Goal: Task Accomplishment & Management: Manage account settings

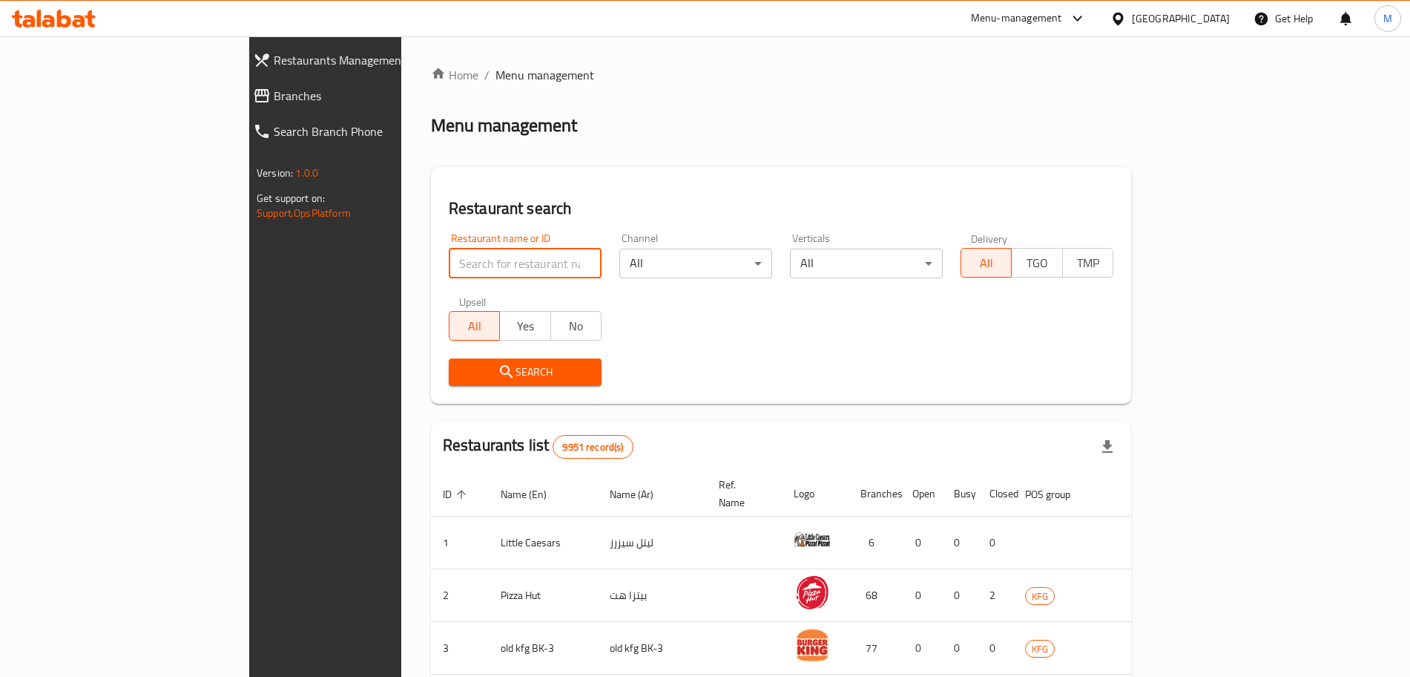
click at [449, 267] on input "search" at bounding box center [525, 264] width 153 height 30
paste input "Singarea"
type input "Singarea"
click button "Search" at bounding box center [525, 371] width 153 height 27
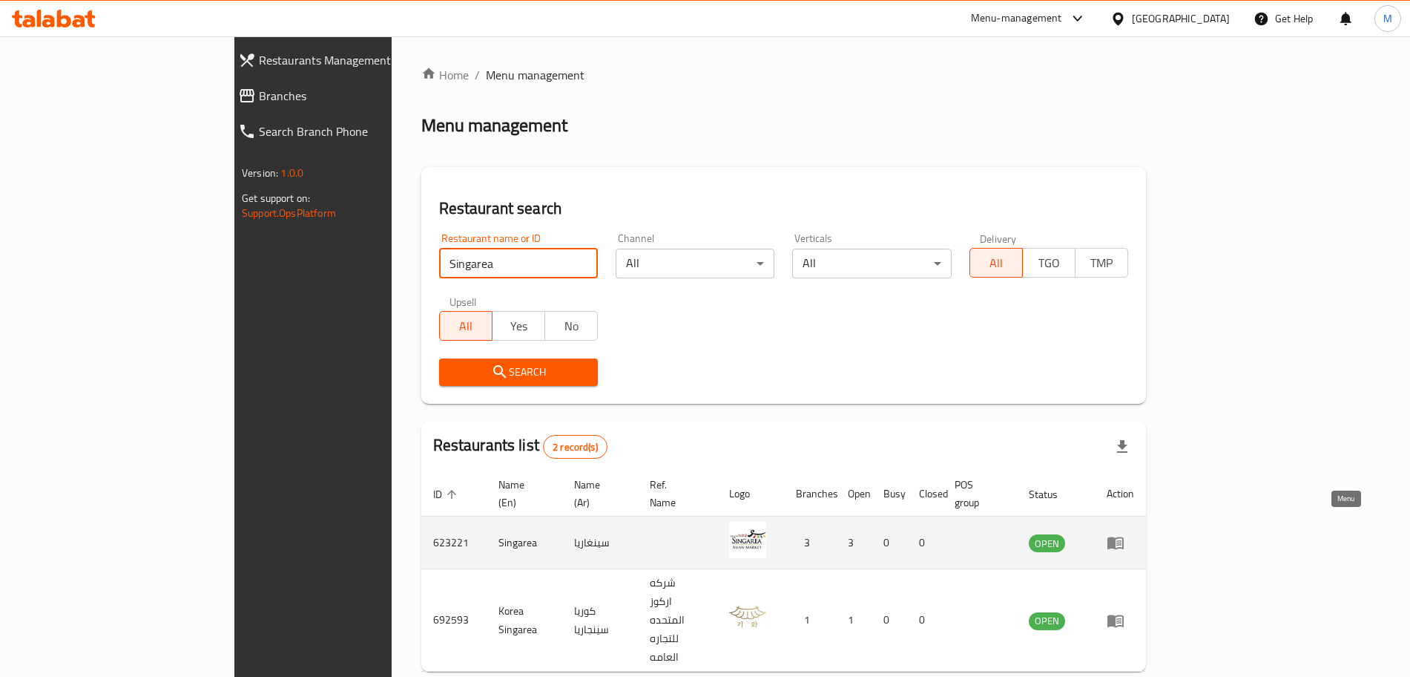
click at [1125, 533] on icon "enhanced table" at bounding box center [1116, 542] width 18 height 18
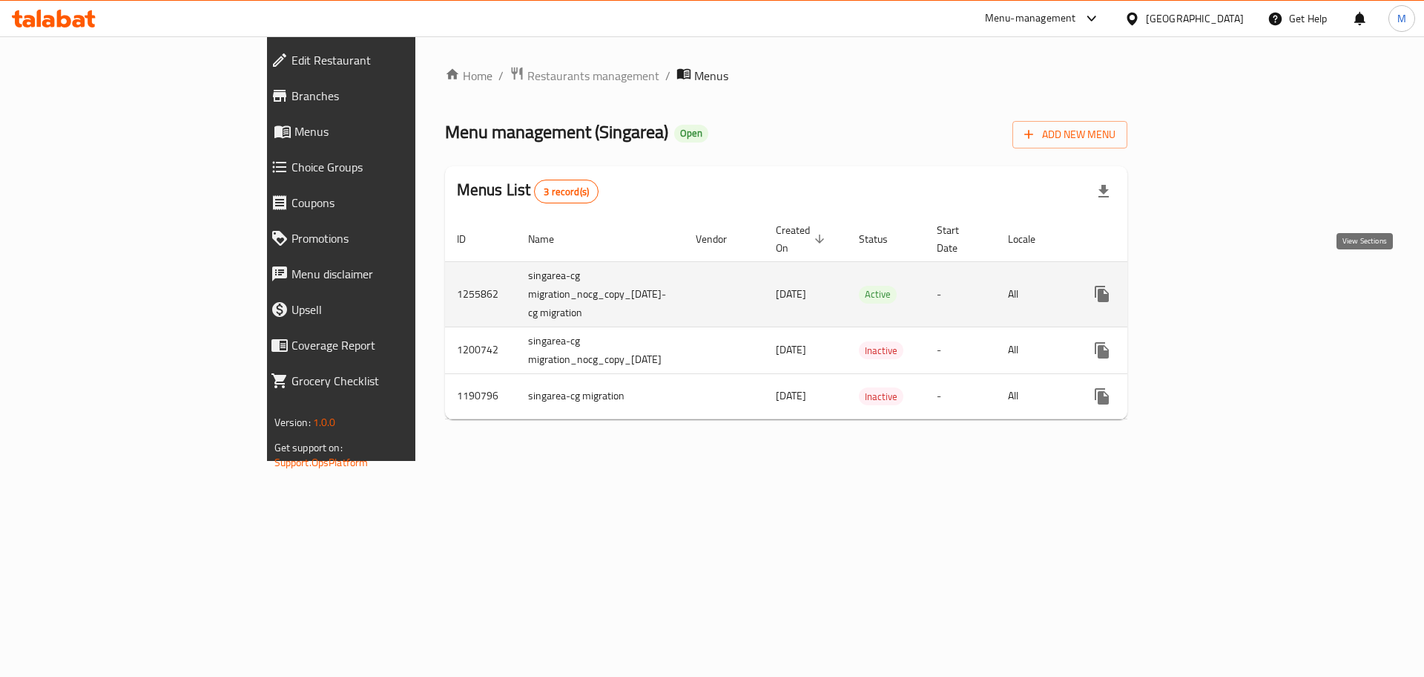
click at [1218, 285] on icon "enhanced table" at bounding box center [1209, 294] width 18 height 18
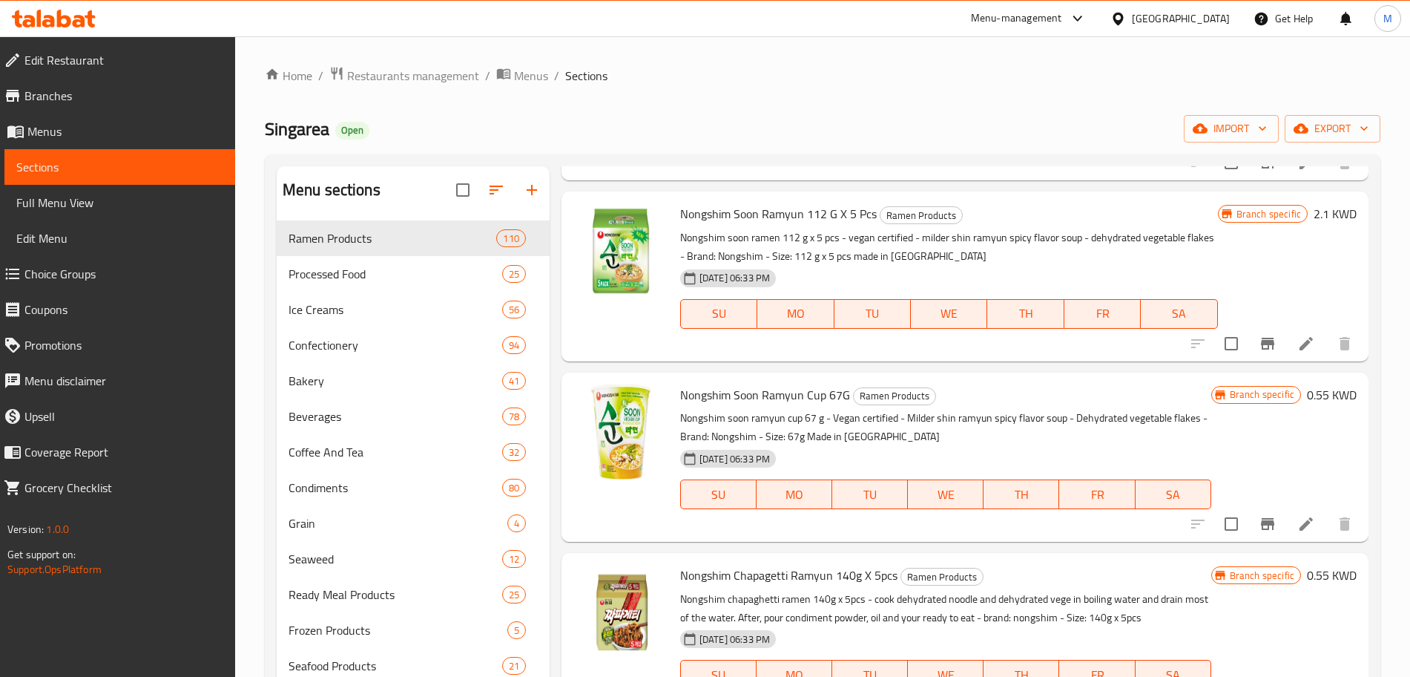
scroll to position [2904, 0]
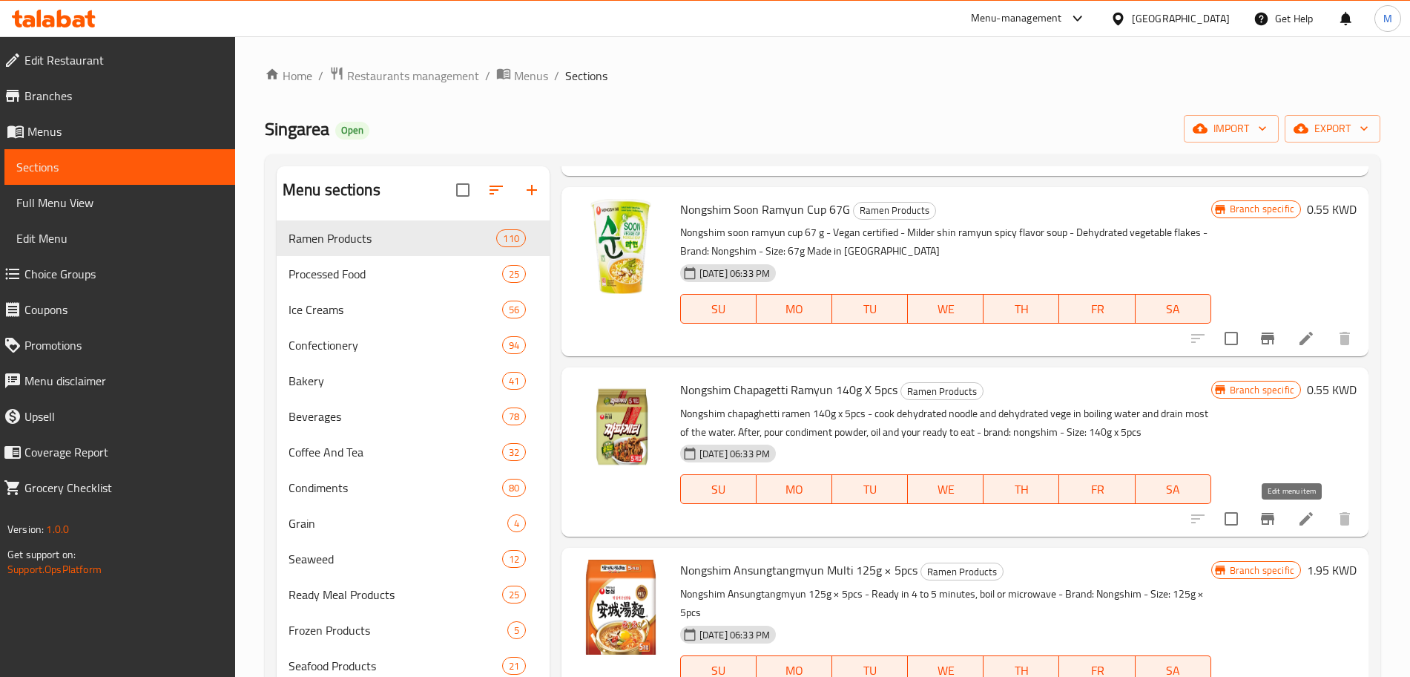
click at [1298, 514] on icon at bounding box center [1307, 519] width 18 height 18
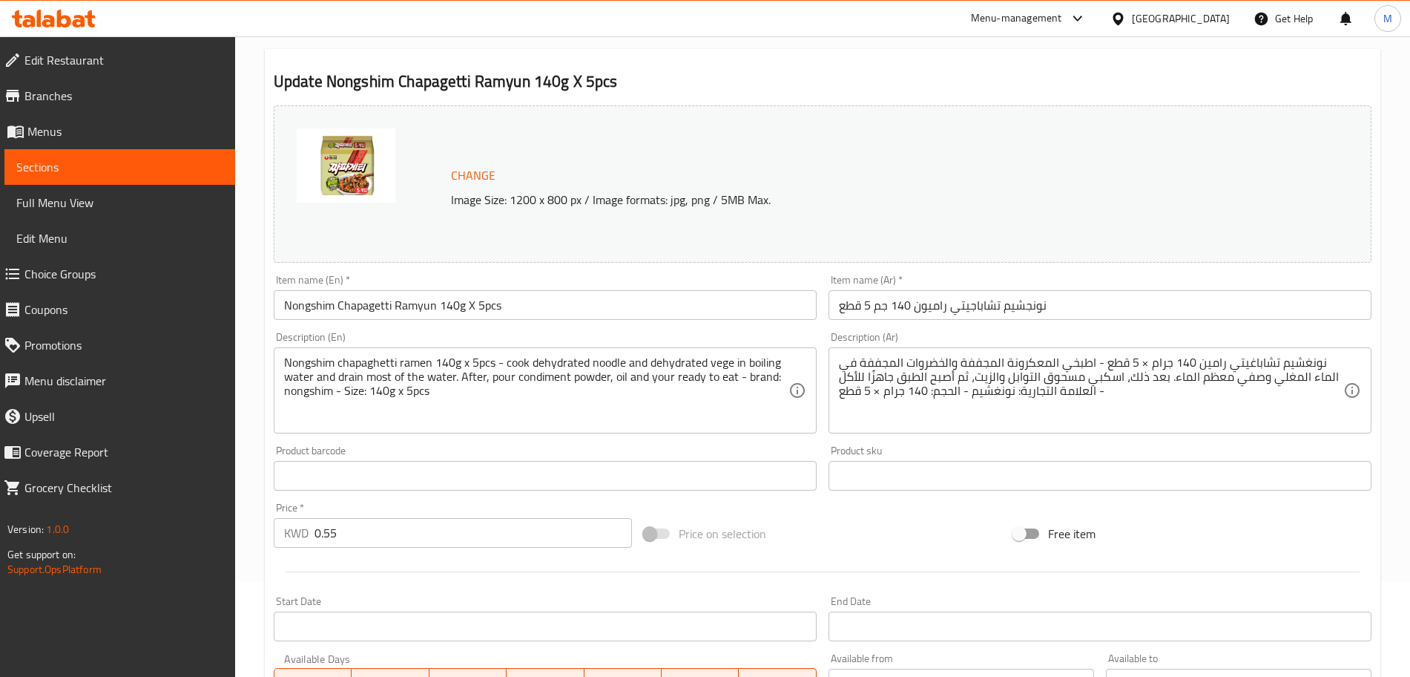
scroll to position [300, 0]
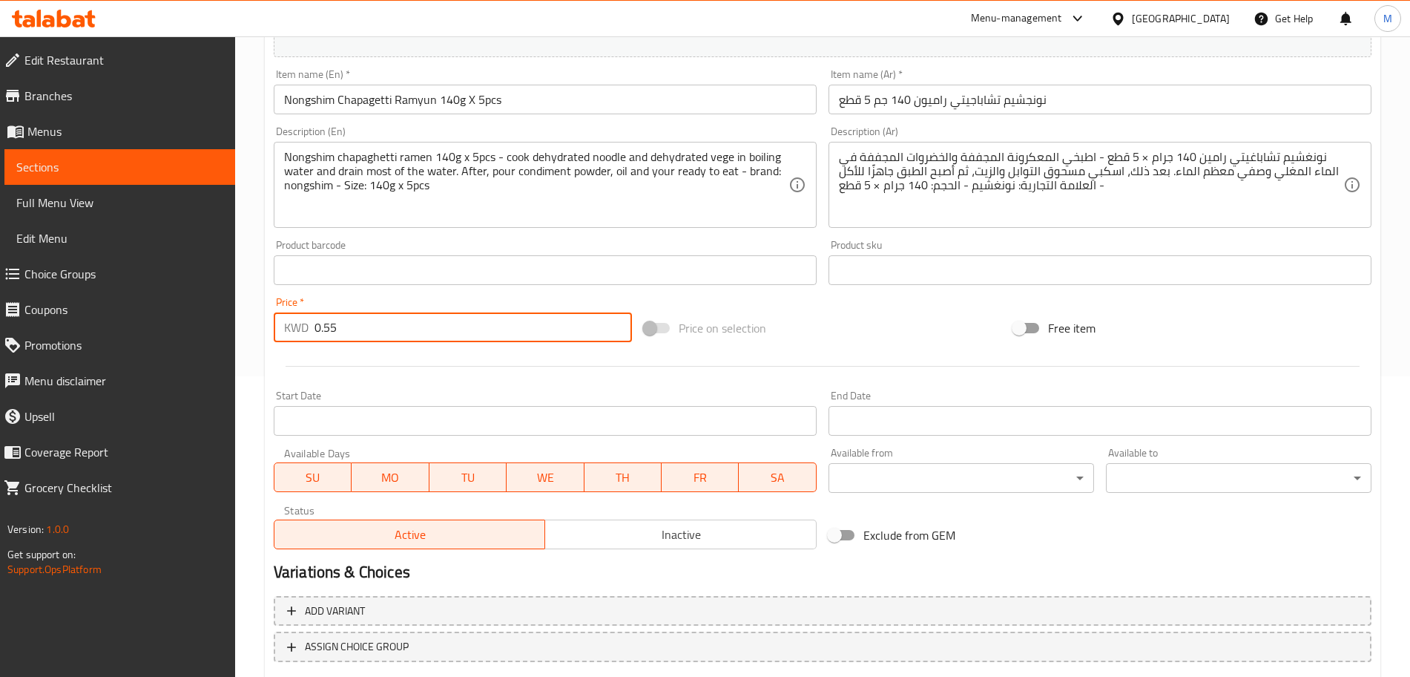
drag, startPoint x: 349, startPoint y: 326, endPoint x: 312, endPoint y: 326, distance: 37.8
click at [312, 326] on div "KWD 0.55 Price *" at bounding box center [453, 327] width 358 height 30
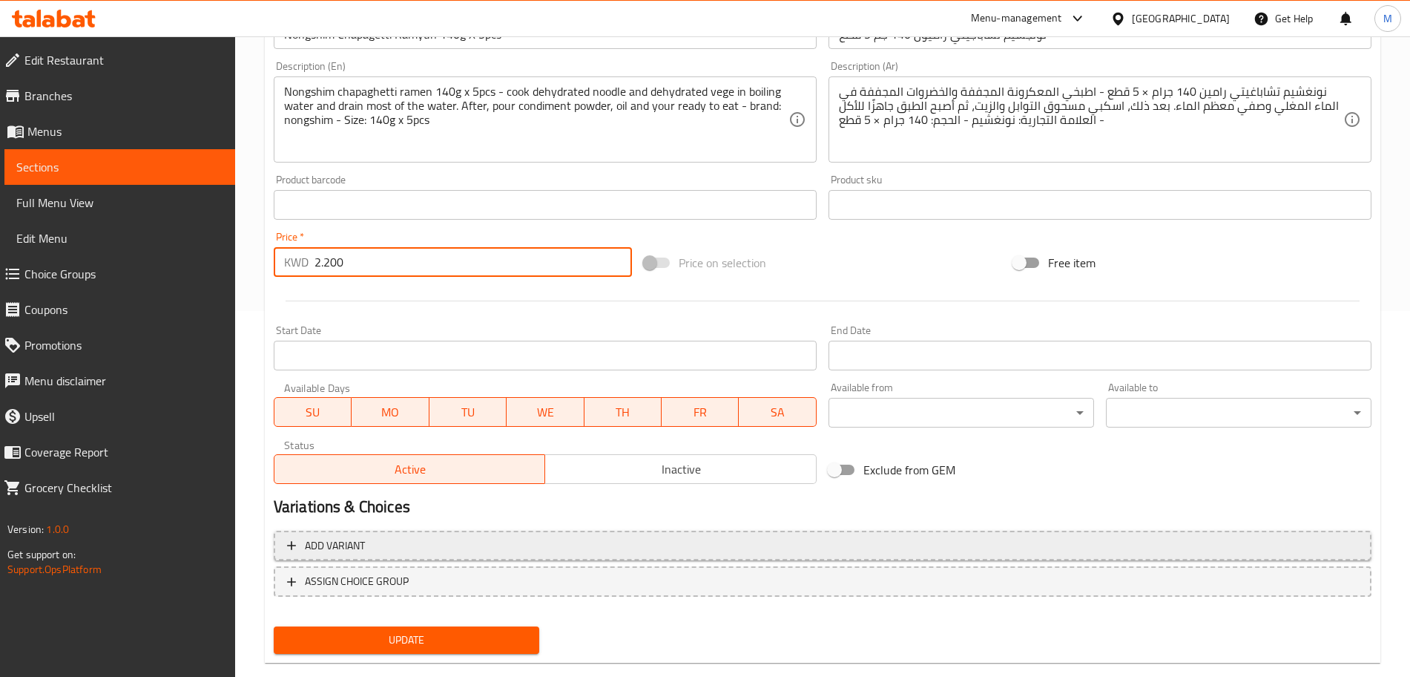
scroll to position [393, 0]
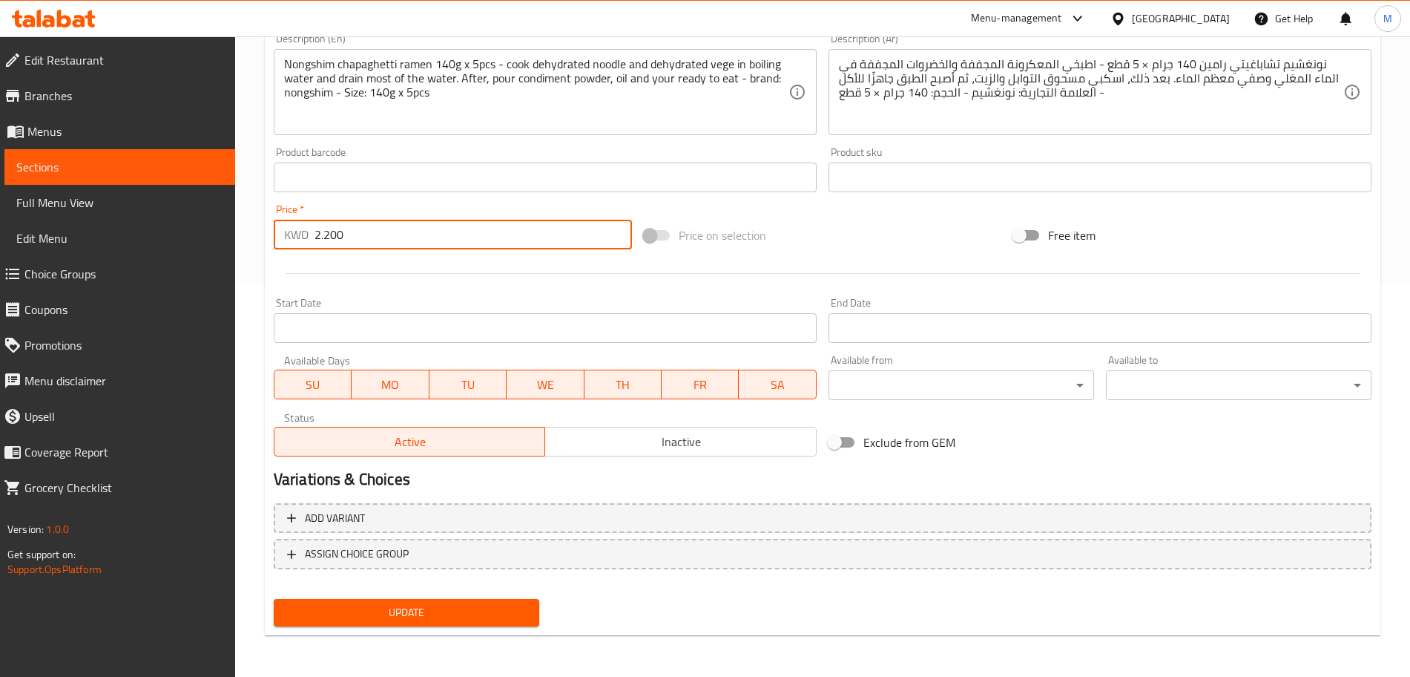
type input "2.200"
click at [418, 609] on span "Update" at bounding box center [407, 612] width 242 height 19
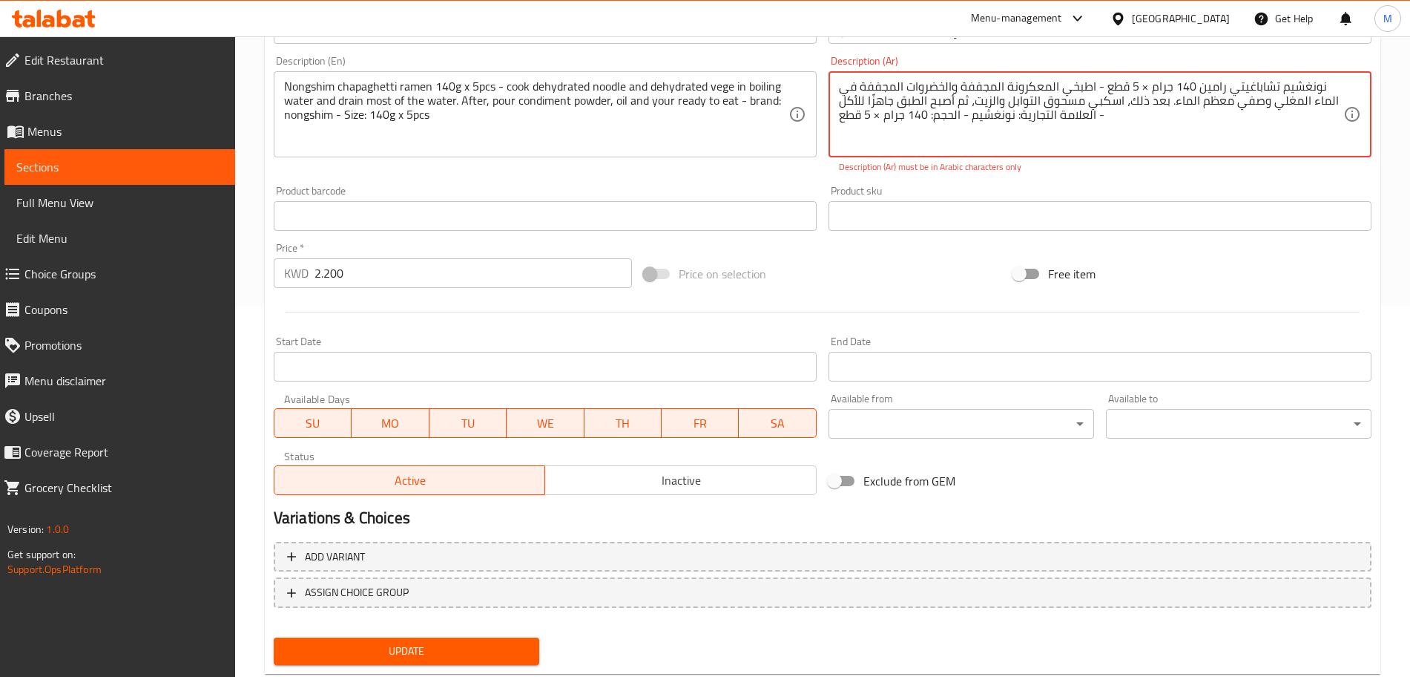
scroll to position [0, 0]
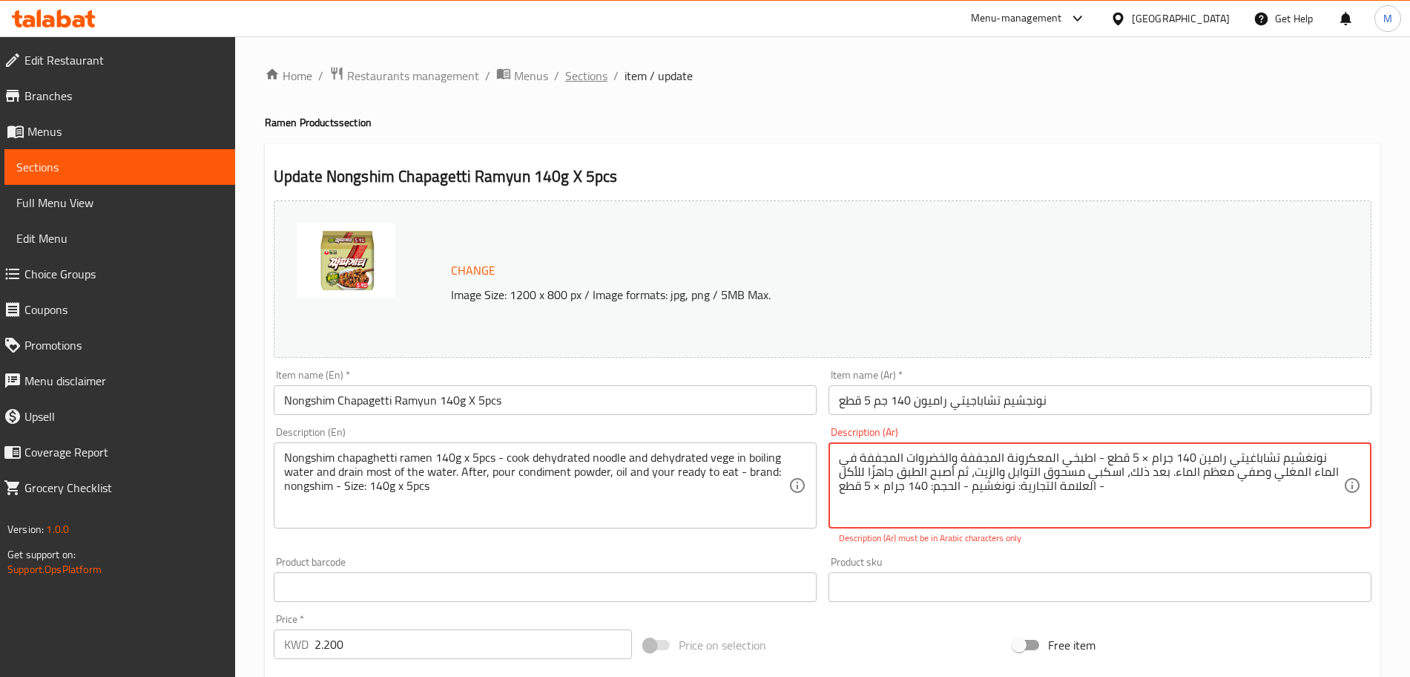
click at [596, 72] on span "Sections" at bounding box center [586, 76] width 42 height 18
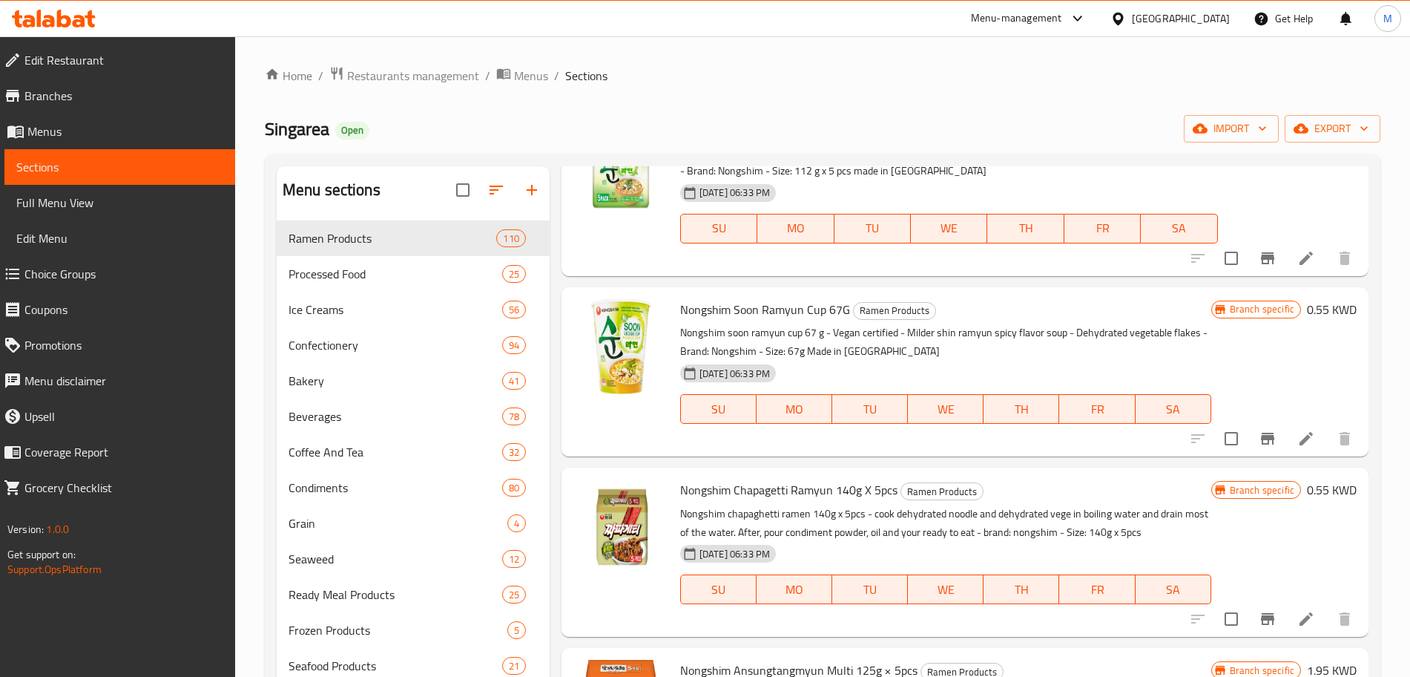
scroll to position [2904, 0]
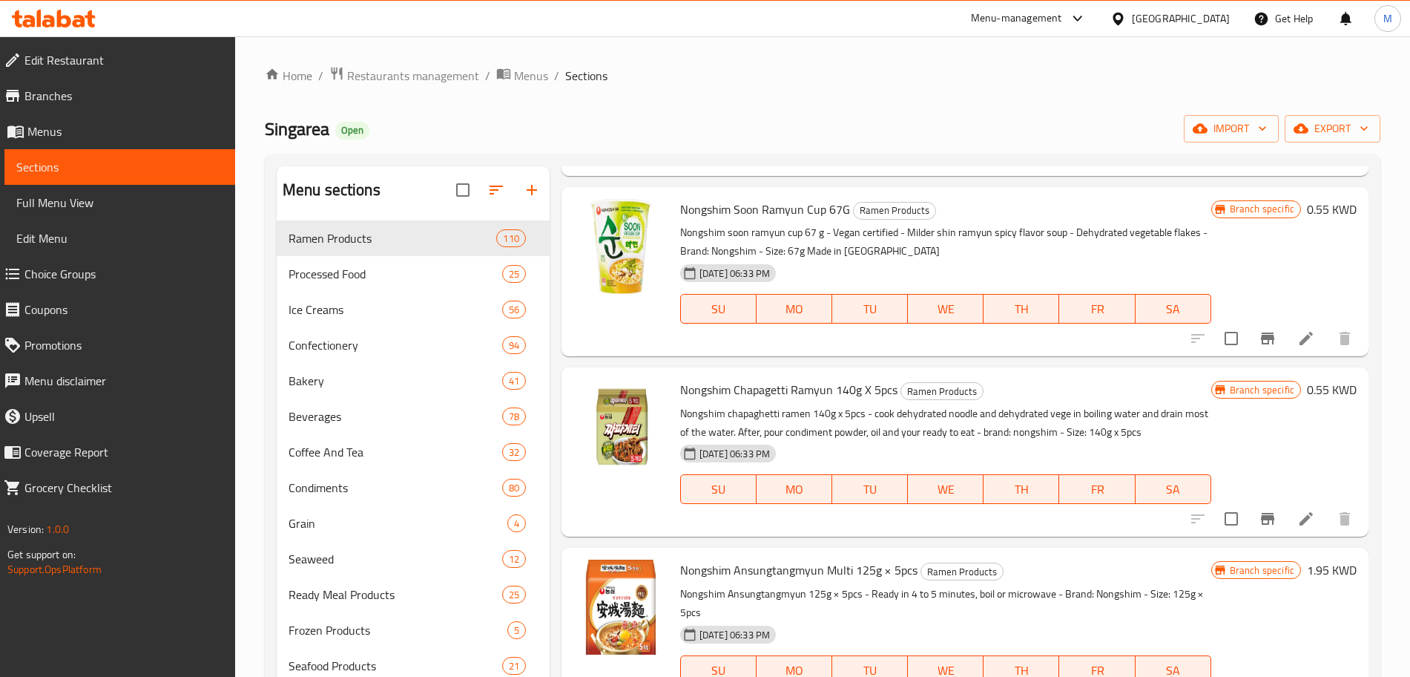
click at [1318, 385] on h6 "0.55 KWD" at bounding box center [1332, 389] width 50 height 21
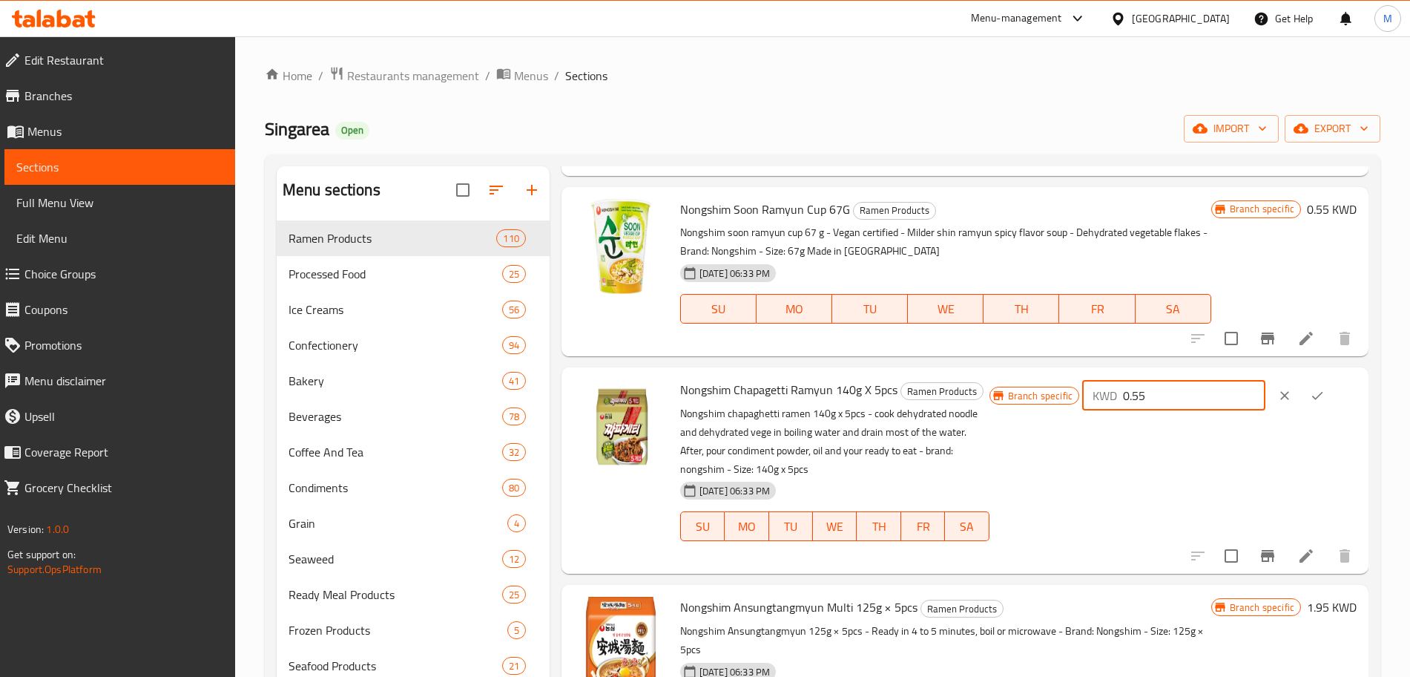
drag, startPoint x: 1166, startPoint y: 393, endPoint x: 1141, endPoint y: 395, distance: 25.3
click at [1141, 395] on input "0.55" at bounding box center [1194, 396] width 142 height 30
type input "2.2"
click at [1310, 401] on icon "ok" at bounding box center [1317, 395] width 15 height 15
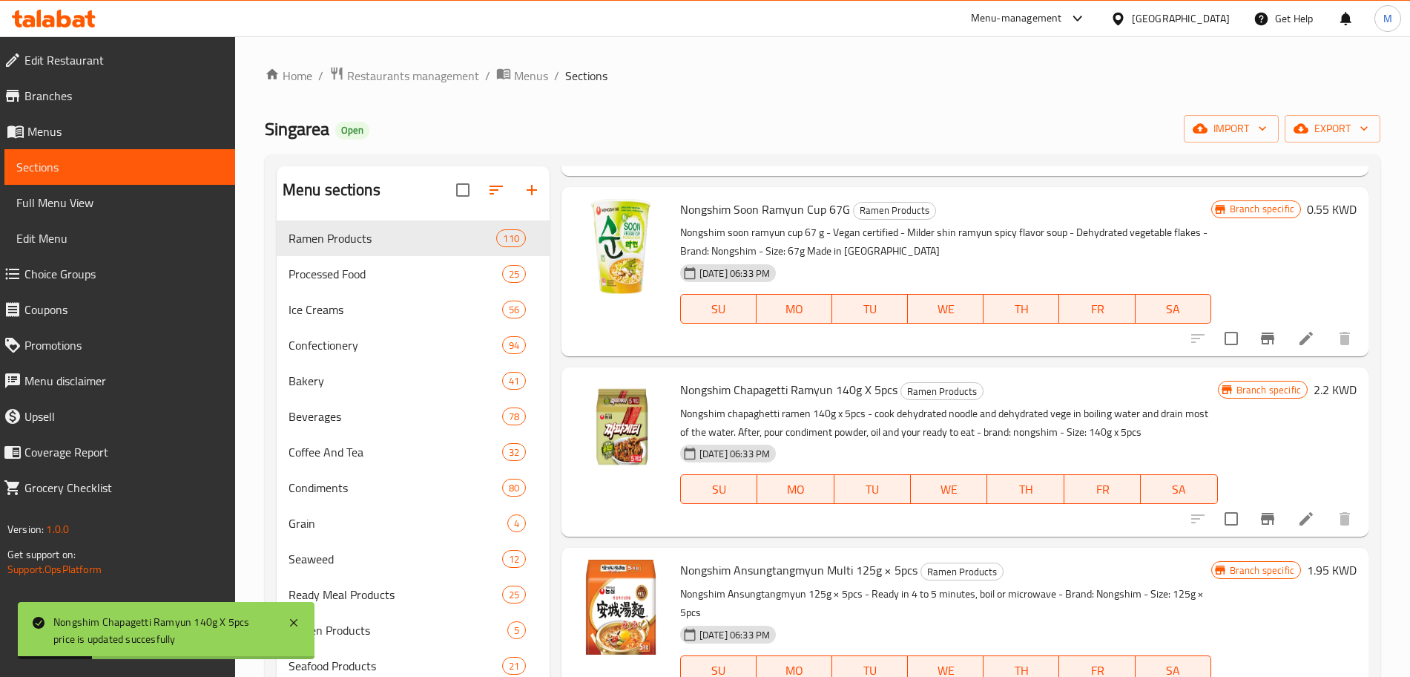
click at [1249, 390] on span "Branch specific" at bounding box center [1269, 390] width 76 height 14
click at [1261, 516] on icon "Branch-specific-item" at bounding box center [1267, 519] width 13 height 12
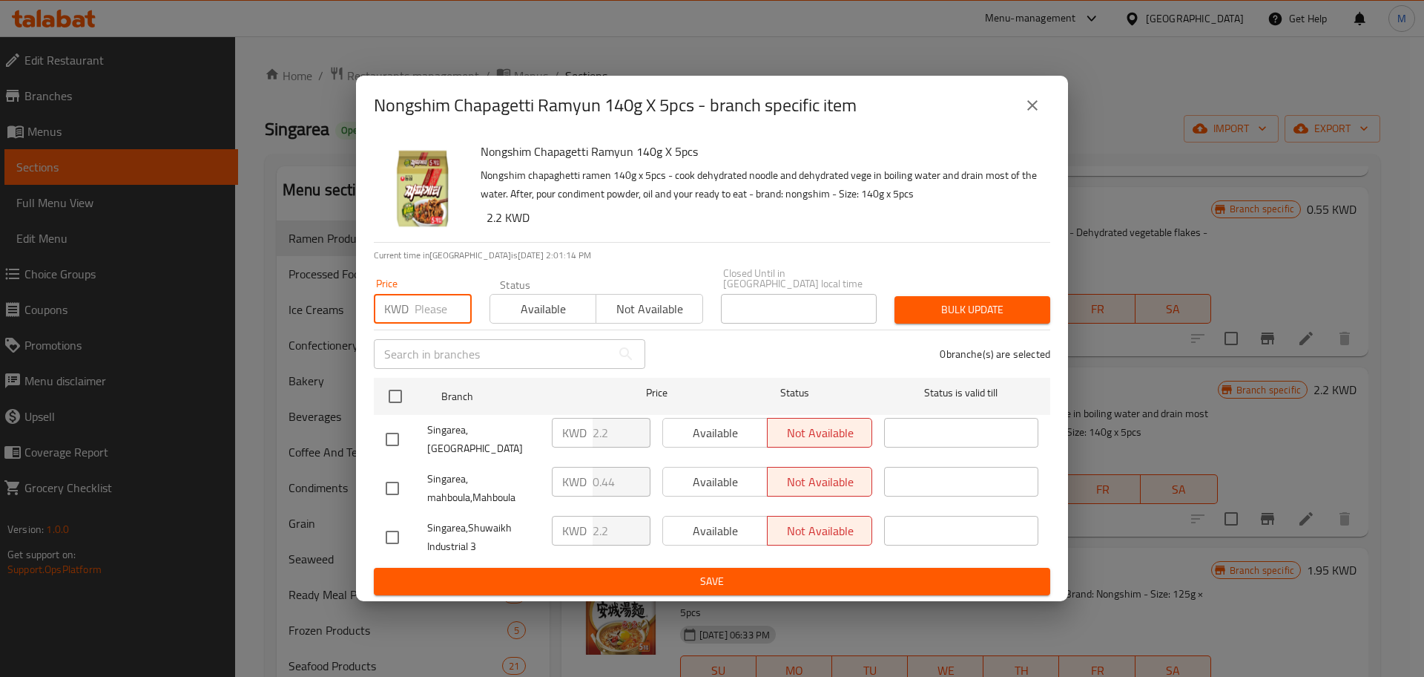
click at [416, 311] on input "number" at bounding box center [443, 309] width 57 height 30
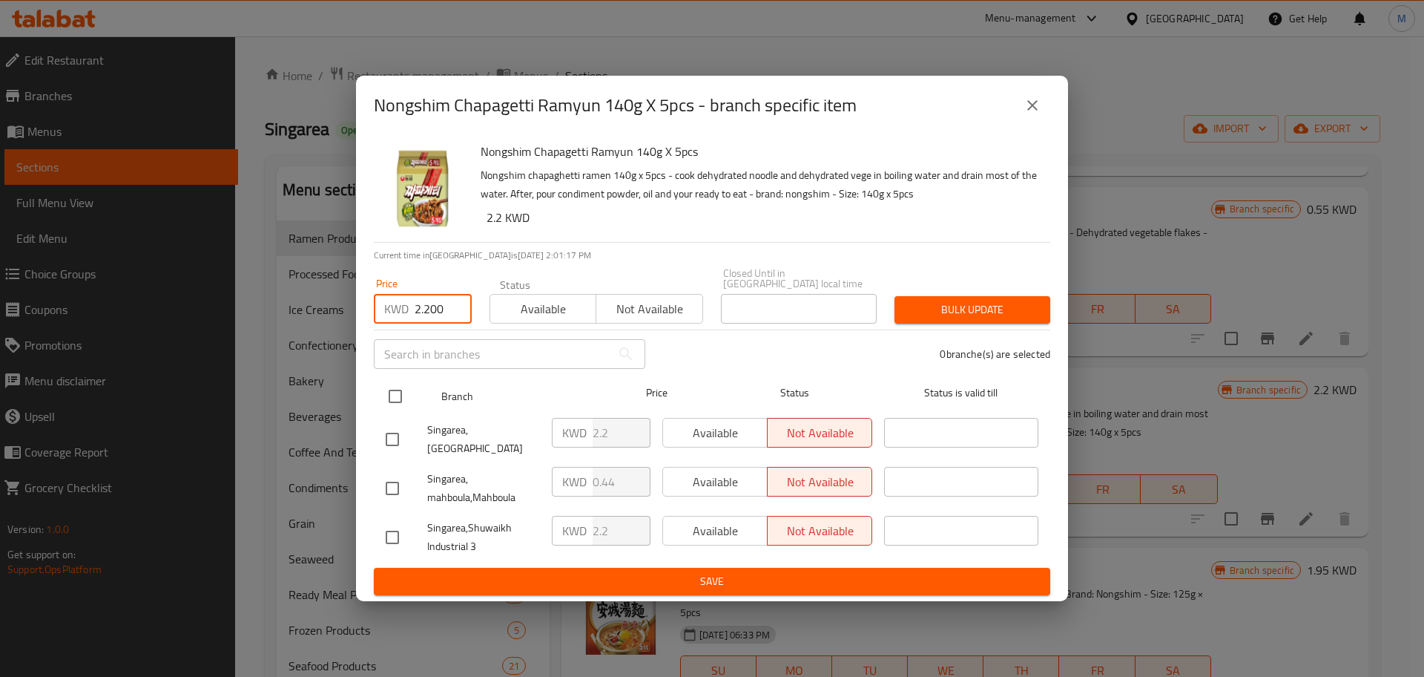
type input "2.200"
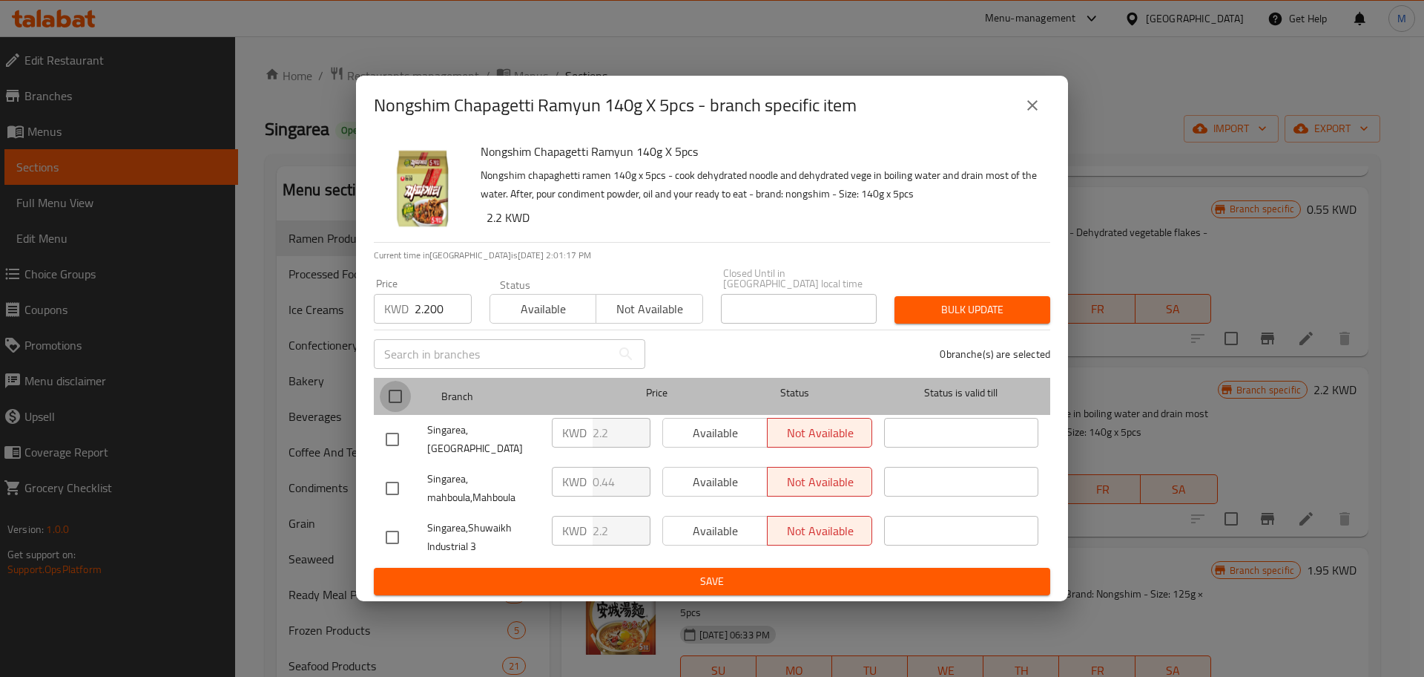
click at [389, 394] on input "checkbox" at bounding box center [395, 396] width 31 height 31
checkbox input "true"
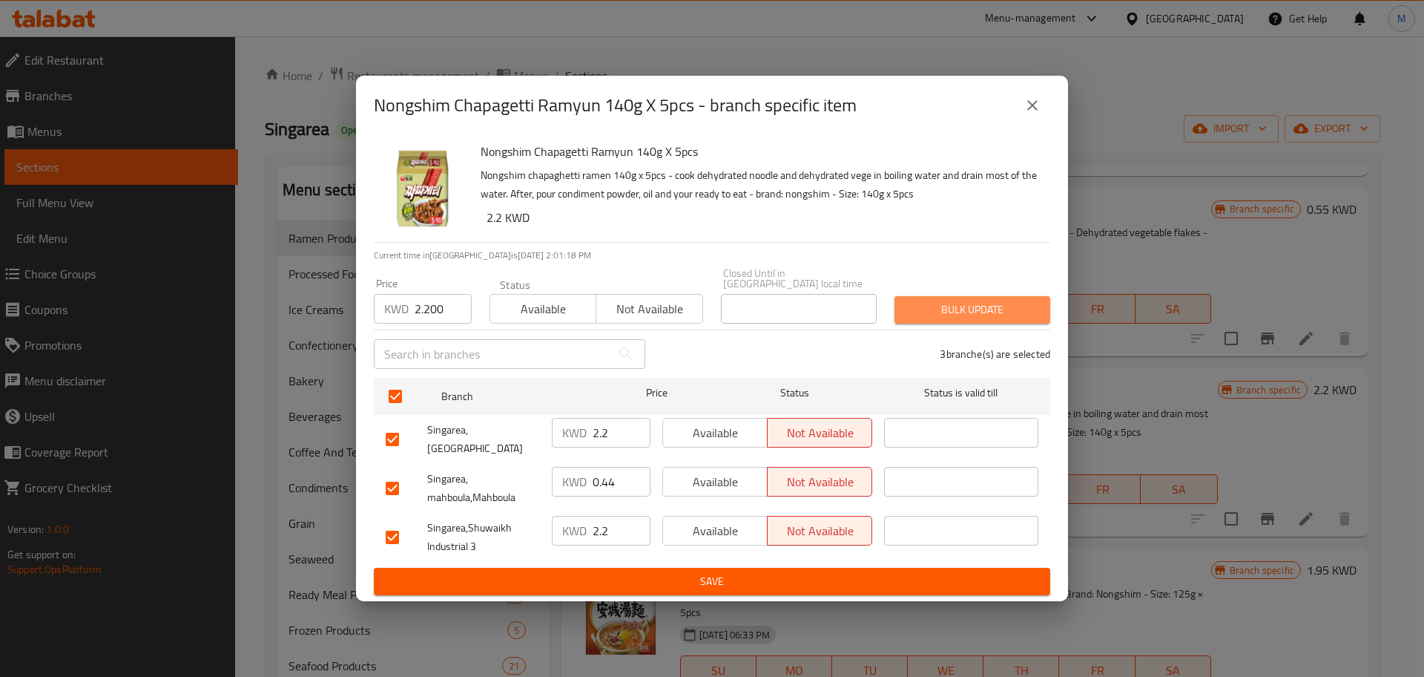
click at [973, 309] on span "Bulk update" at bounding box center [973, 309] width 132 height 19
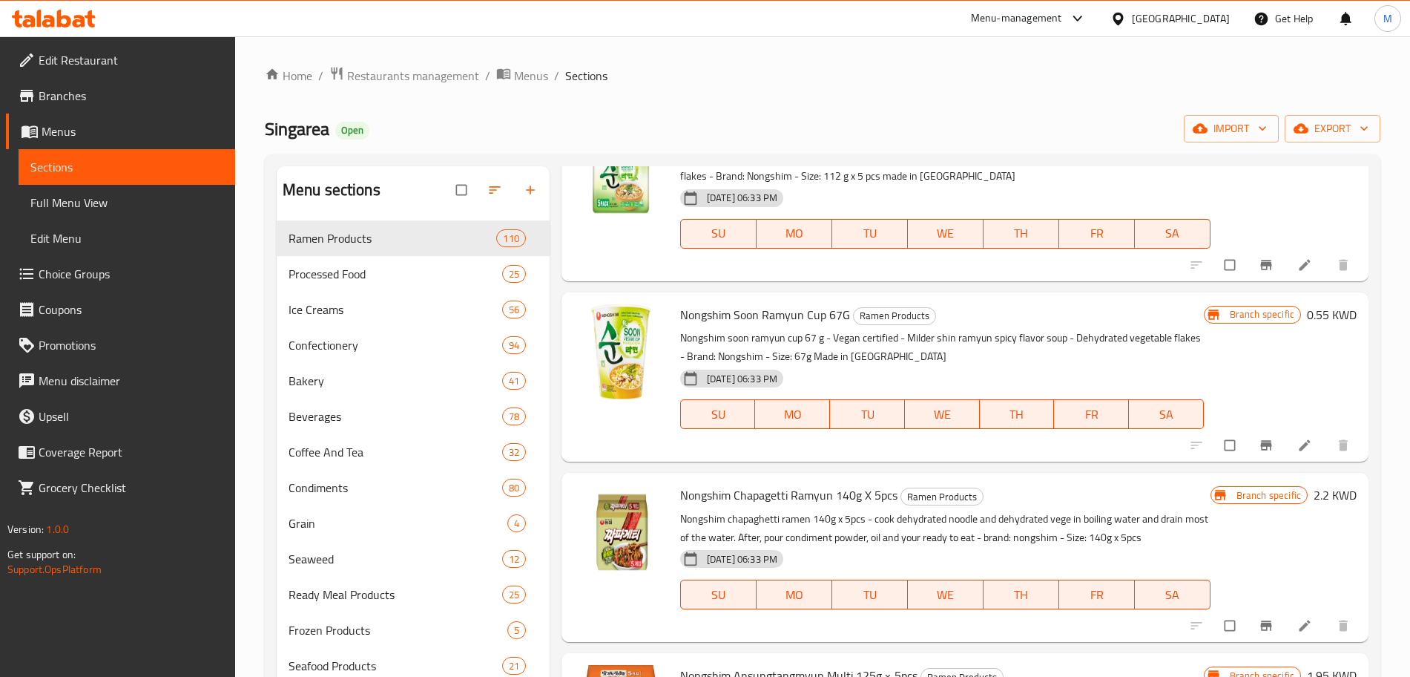
scroll to position [2904, 0]
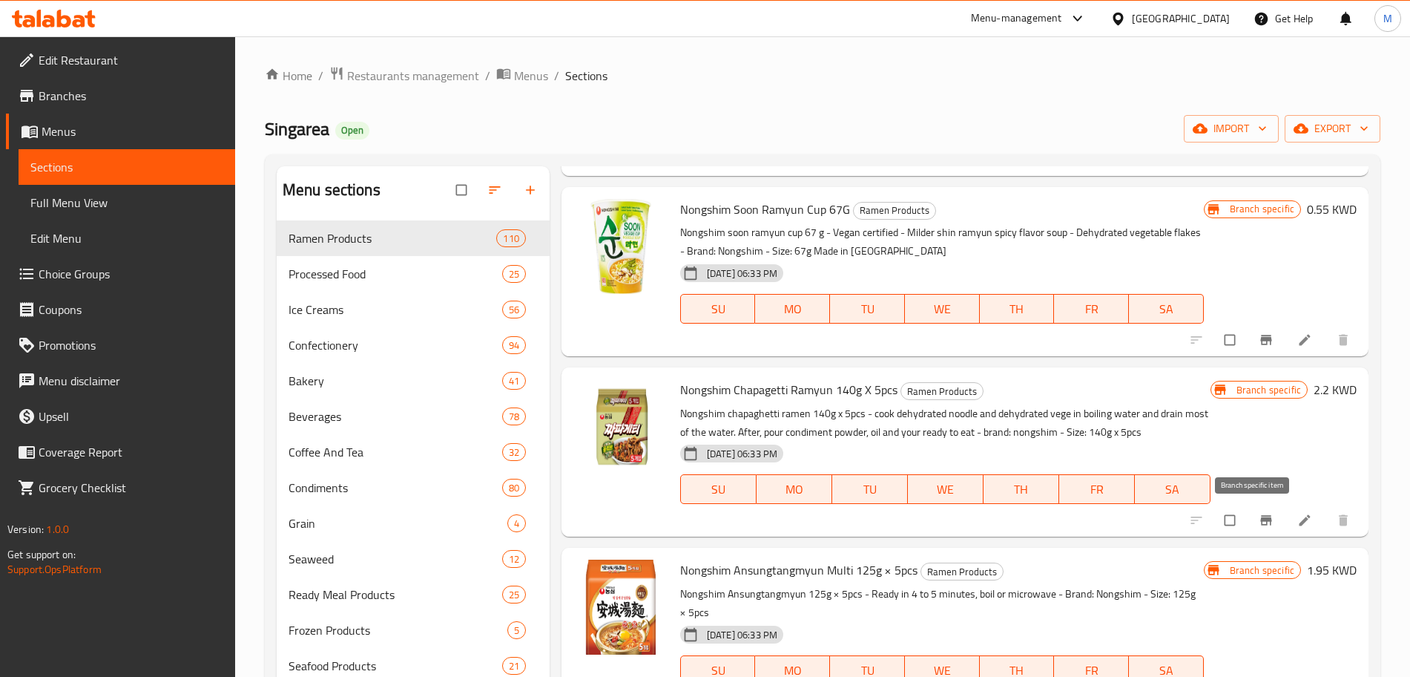
click at [1260, 516] on icon "Branch-specific-item" at bounding box center [1265, 521] width 11 height 10
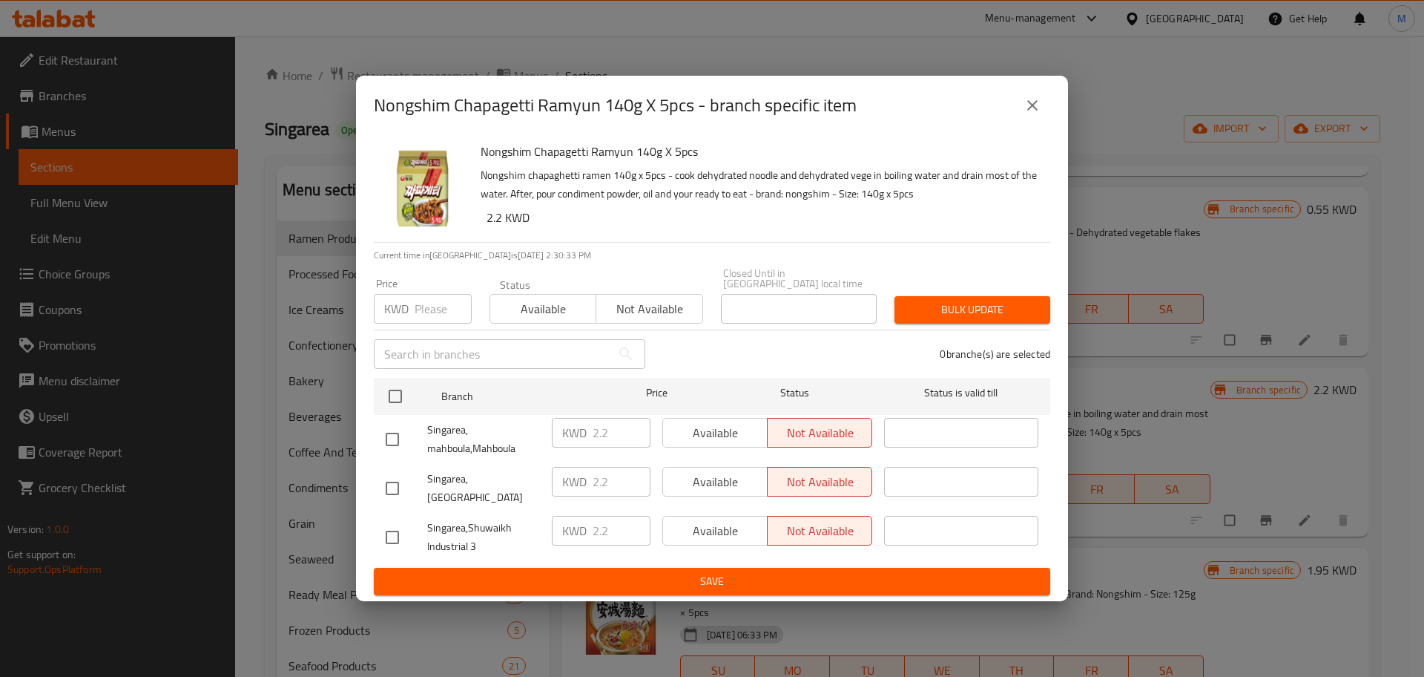
click at [1039, 111] on icon "close" at bounding box center [1033, 105] width 18 height 18
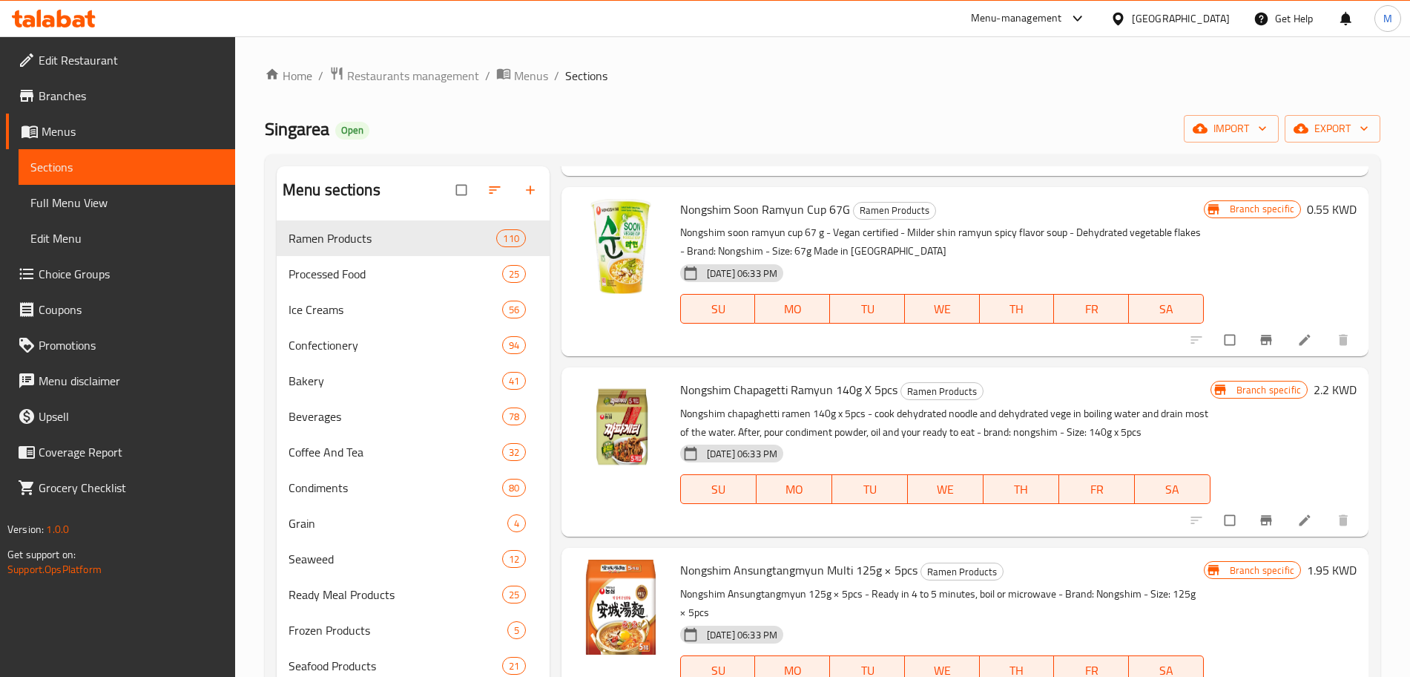
click at [1062, 15] on div "Menu-management" at bounding box center [1016, 19] width 91 height 18
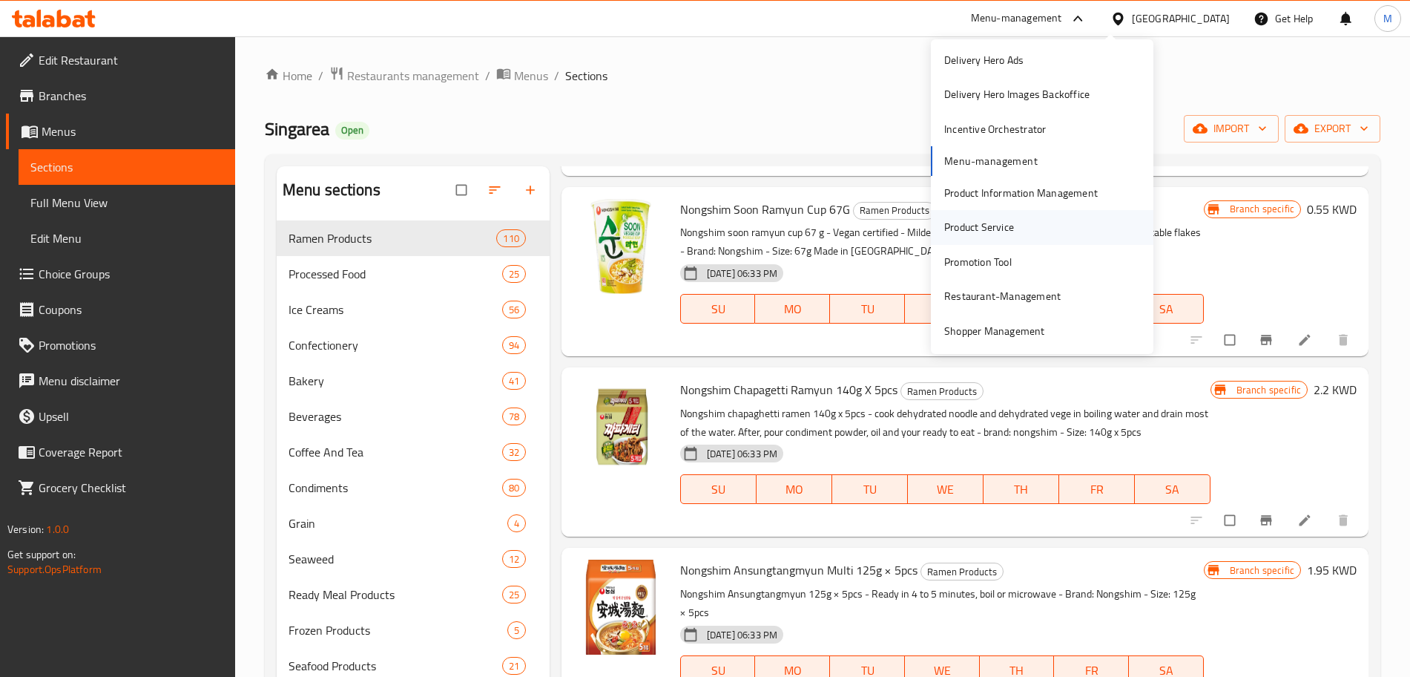
scroll to position [146, 0]
click at [1003, 218] on div "Restaurant-Management" at bounding box center [1002, 224] width 116 height 16
